Goal: Information Seeking & Learning: Check status

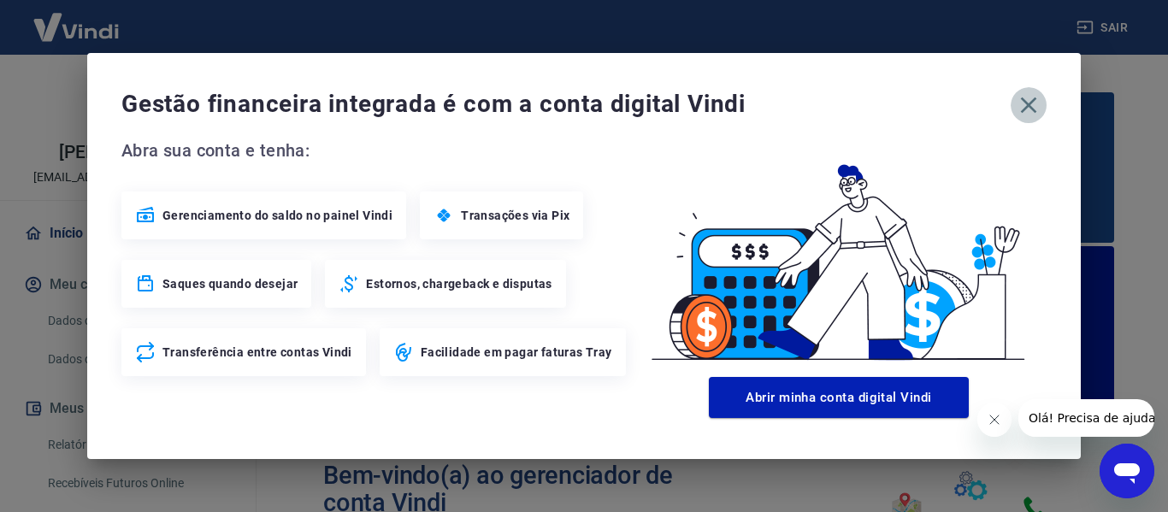
click at [1028, 100] on icon "button" at bounding box center [1028, 105] width 27 height 27
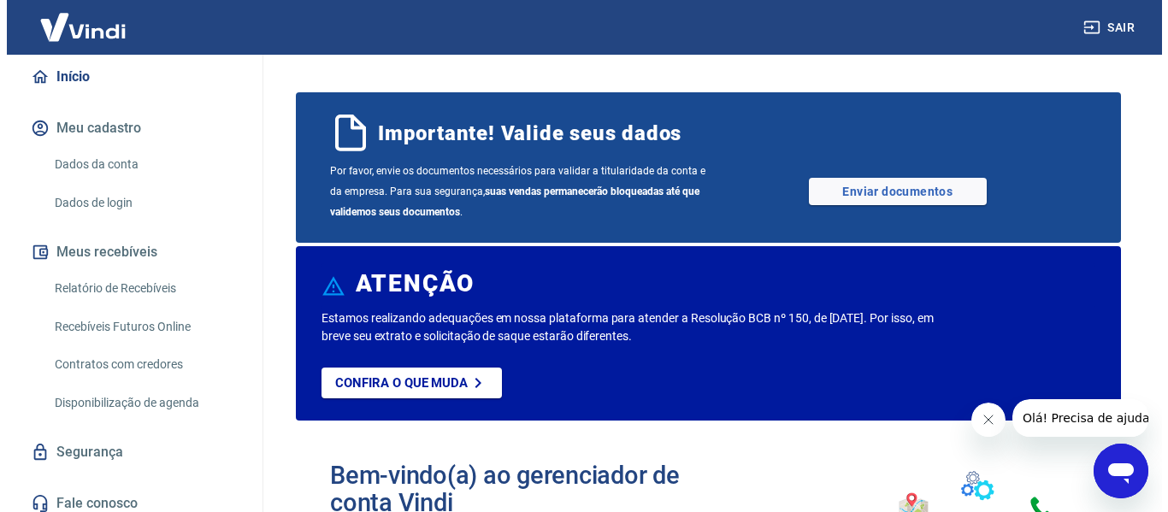
scroll to position [171, 0]
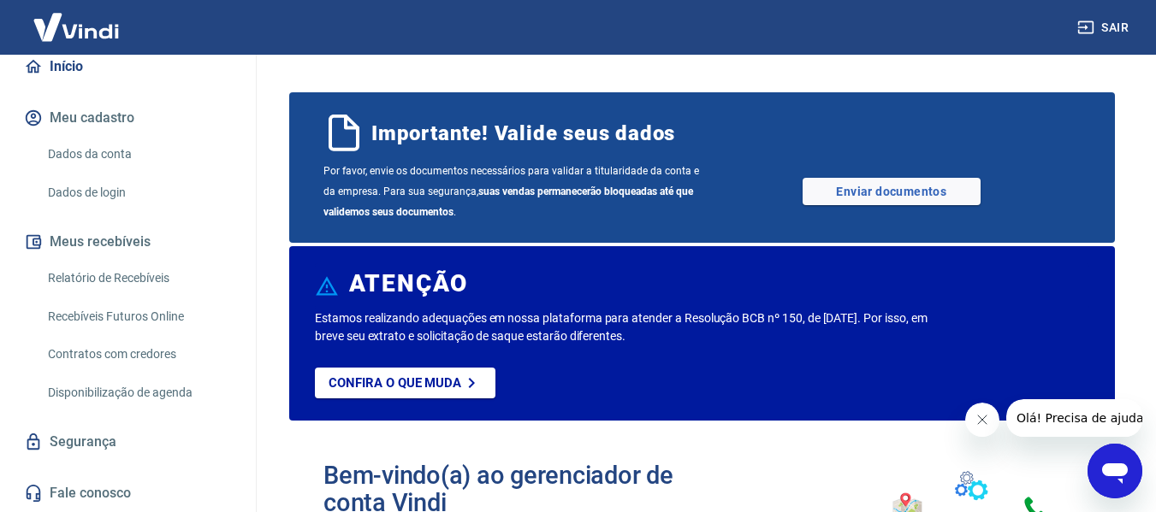
click at [104, 288] on link "Relatório de Recebíveis" at bounding box center [138, 278] width 194 height 35
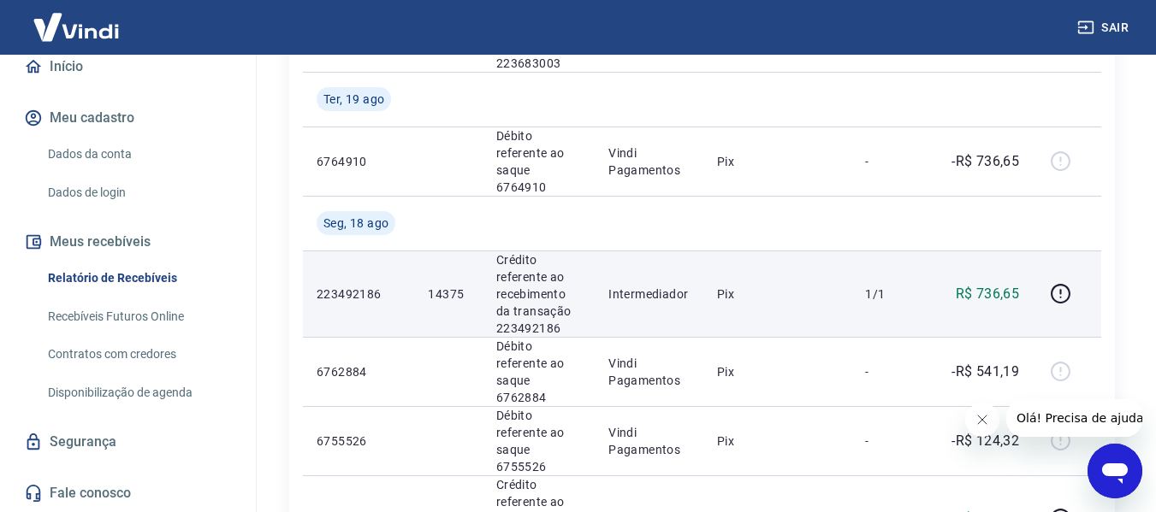
scroll to position [428, 0]
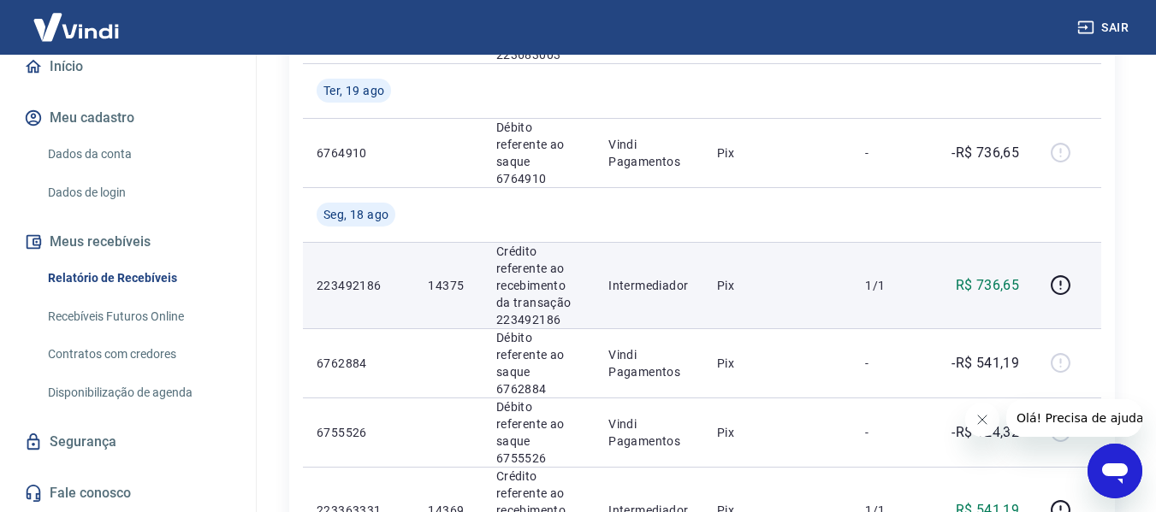
click at [450, 277] on p "14375" at bounding box center [448, 285] width 40 height 17
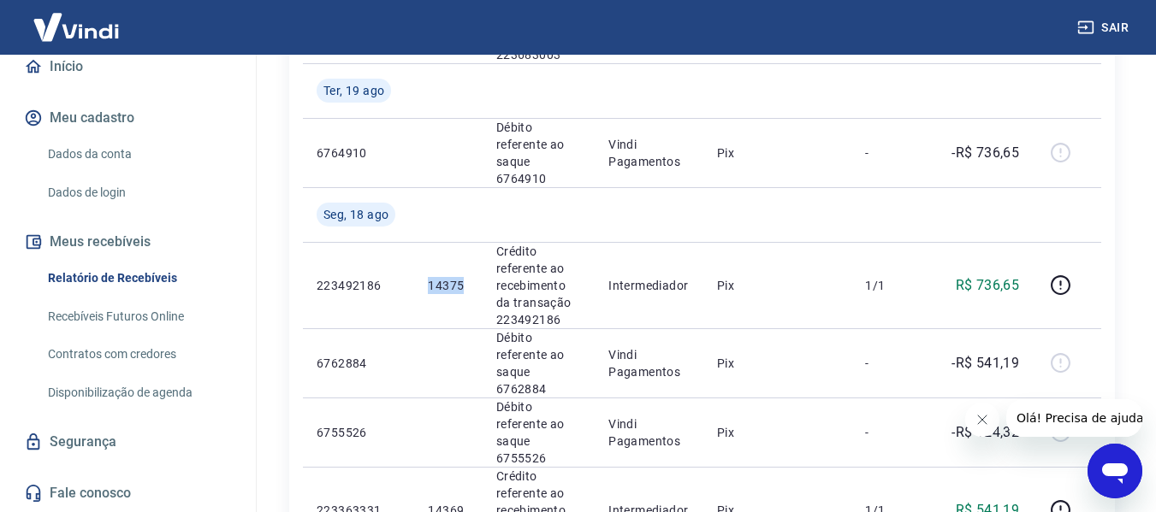
copy p "14375"
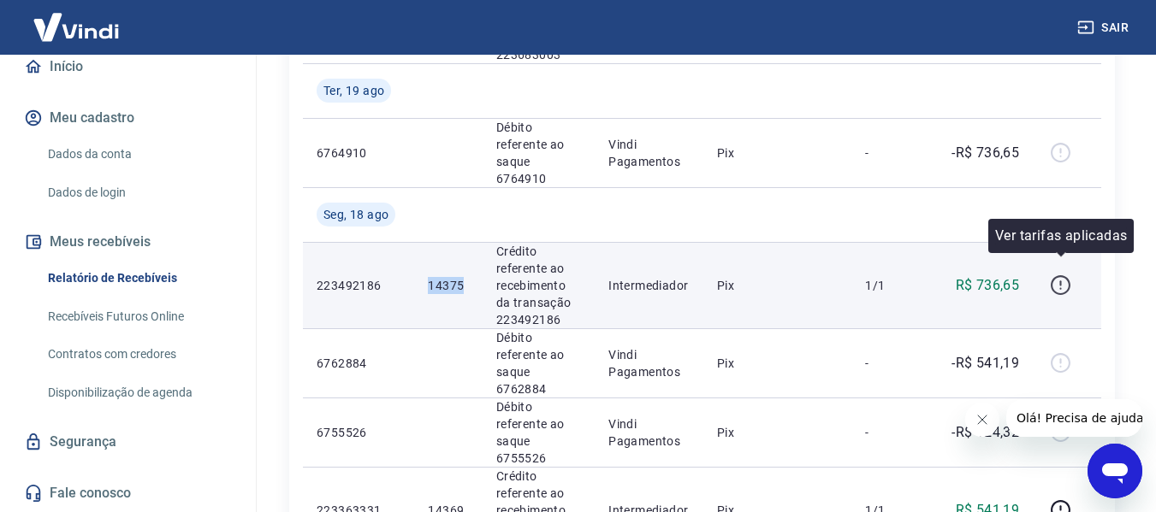
click at [1058, 275] on icon "button" at bounding box center [1060, 285] width 21 height 21
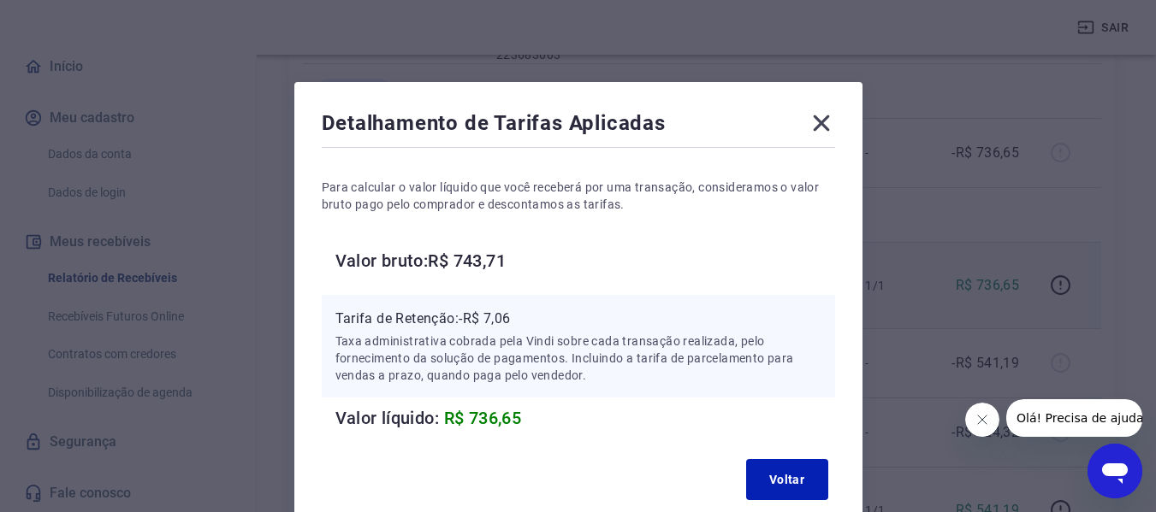
click at [826, 120] on icon at bounding box center [820, 122] width 27 height 27
